Goal: Transaction & Acquisition: Download file/media

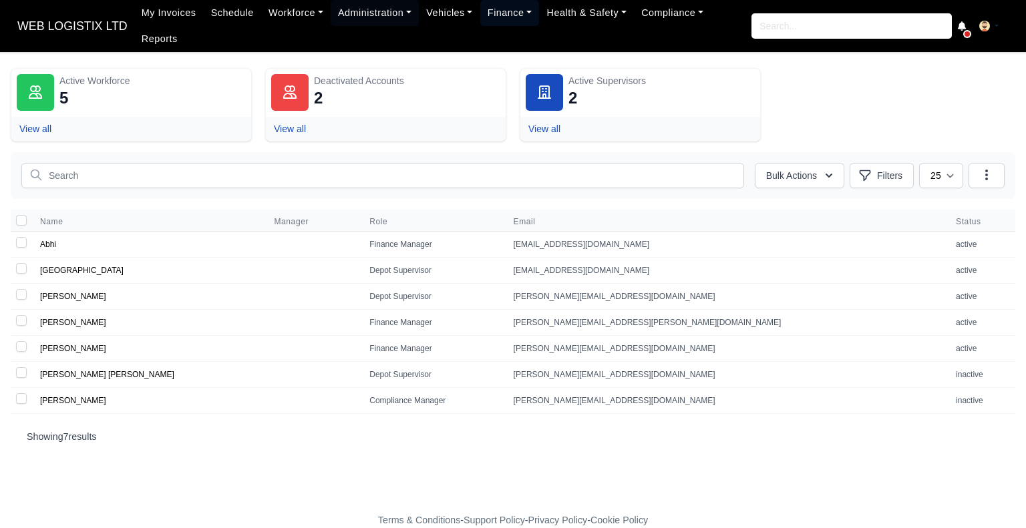
click at [500, 26] on link "Finance" at bounding box center [509, 13] width 59 height 26
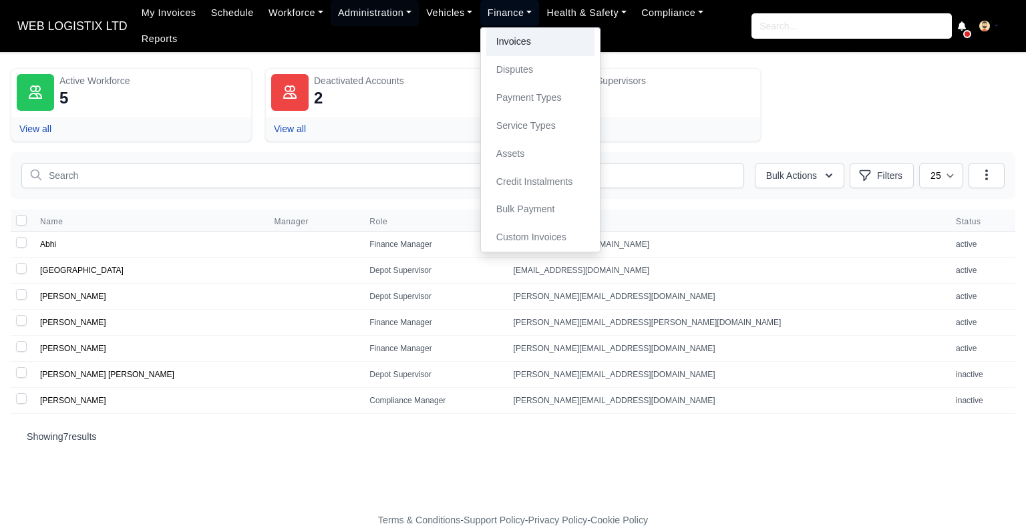
click at [511, 55] on link "Invoices" at bounding box center [540, 42] width 108 height 28
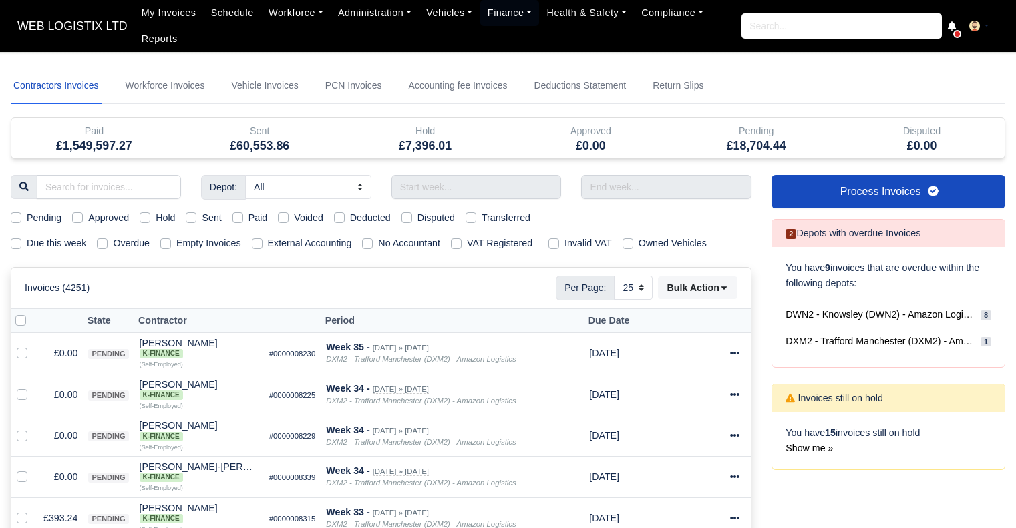
select select "25"
click at [463, 181] on input "text" at bounding box center [476, 187] width 170 height 24
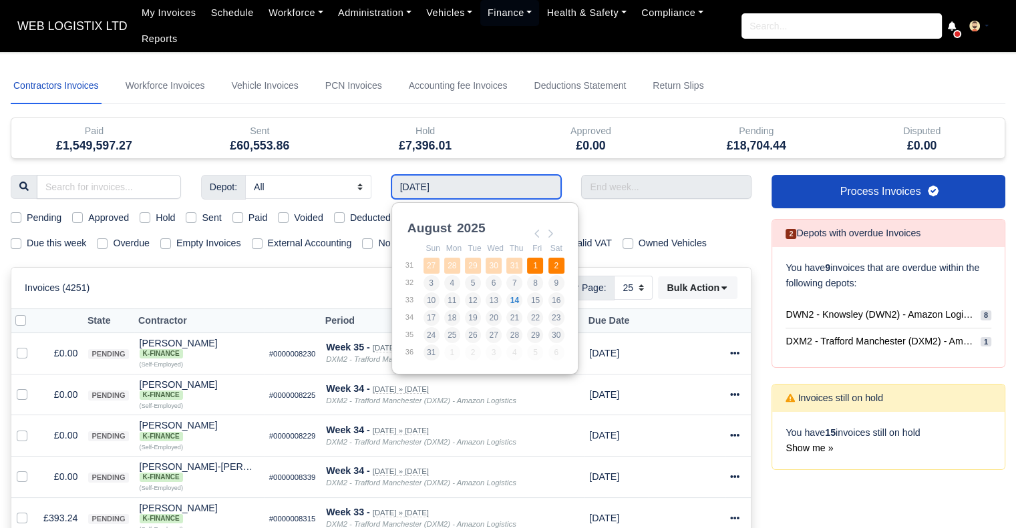
type input "[DATE] - [DATE]"
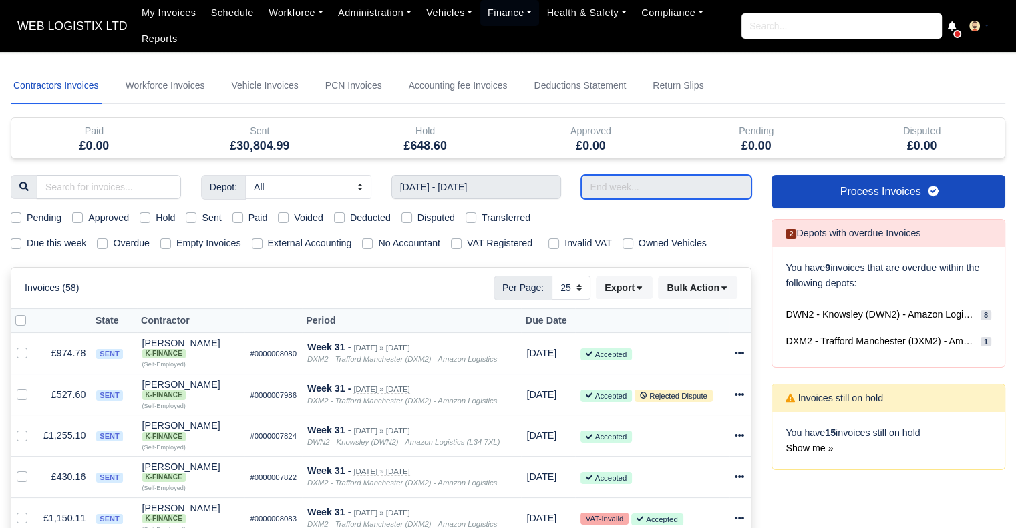
click at [620, 175] on input "text" at bounding box center [666, 187] width 170 height 24
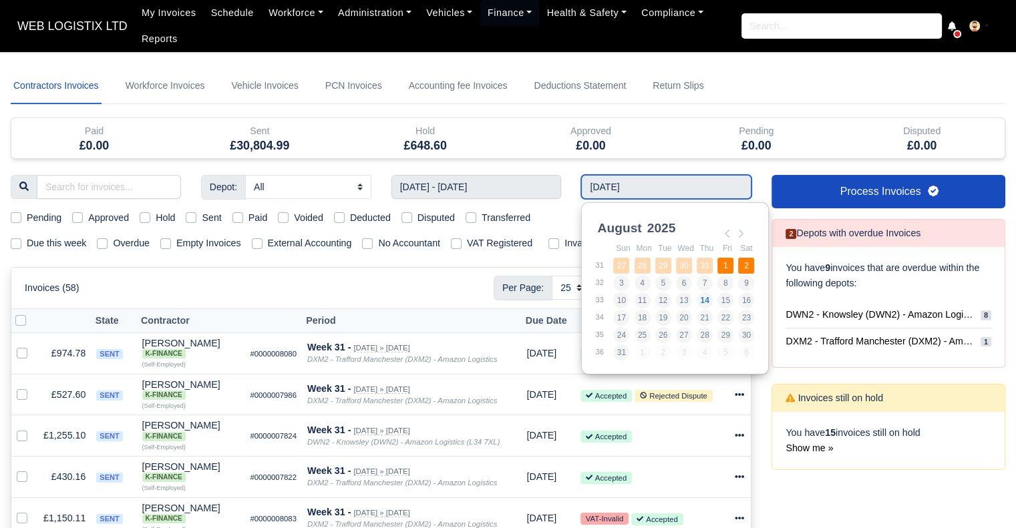
type input "27/07/2025 - 02/08/2025"
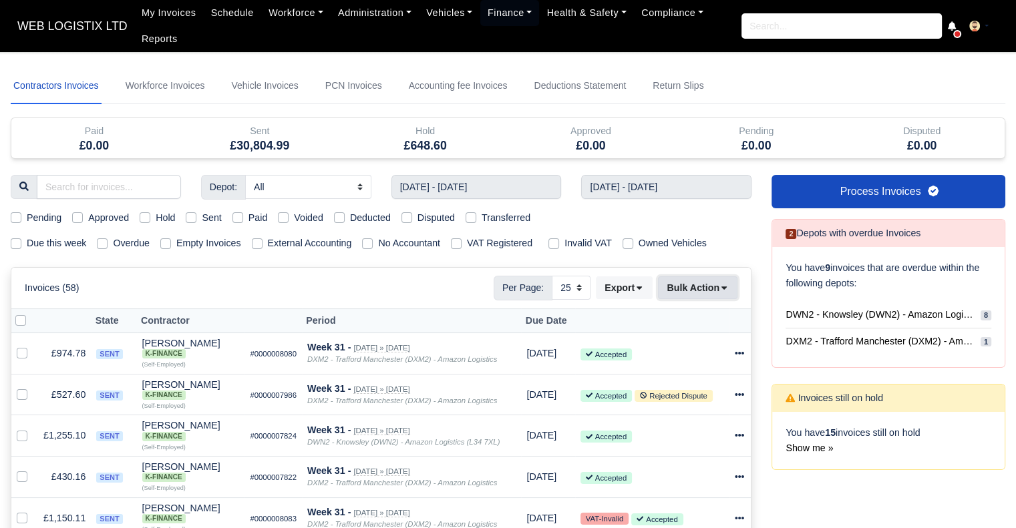
click at [678, 289] on button "Bulk Action" at bounding box center [697, 287] width 79 height 23
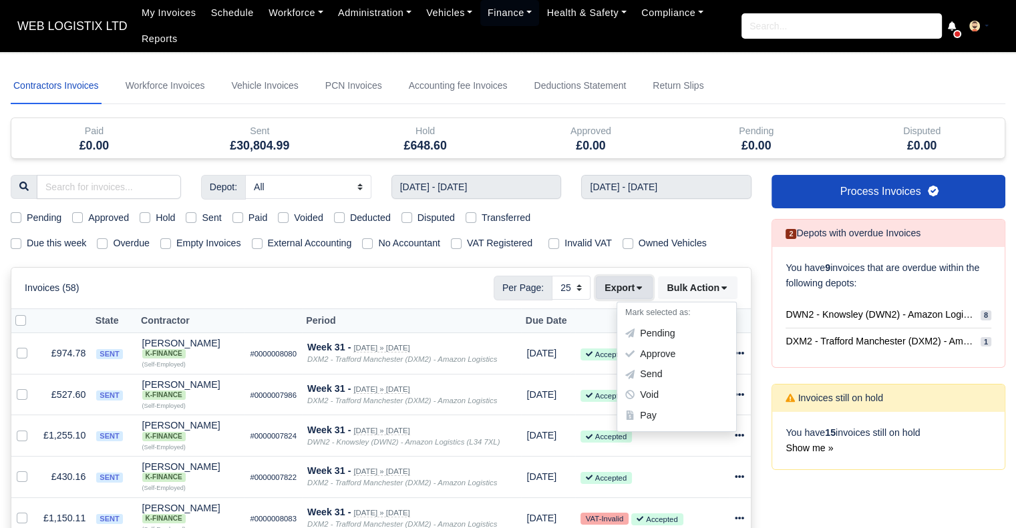
click at [642, 282] on button "Export" at bounding box center [624, 287] width 57 height 23
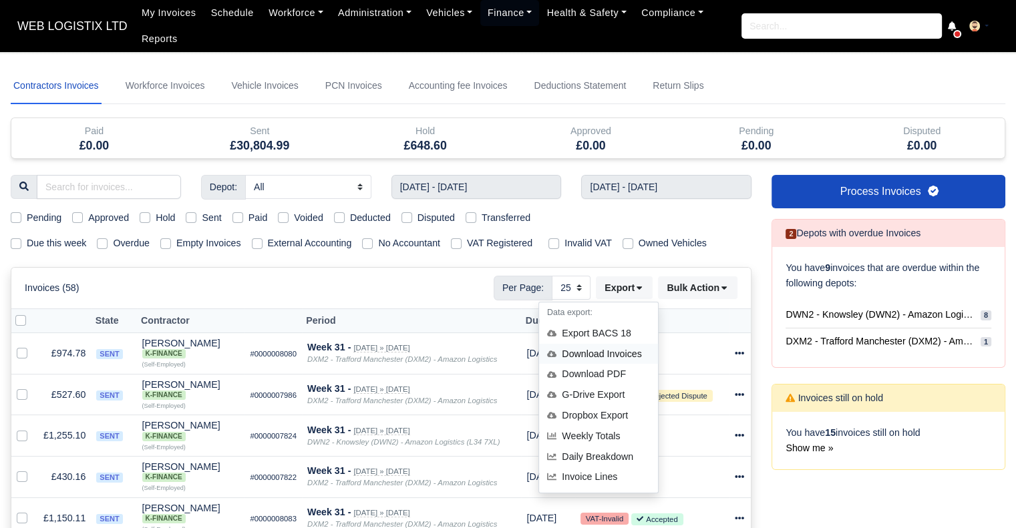
click at [630, 350] on div "Download Invoices" at bounding box center [598, 354] width 119 height 21
